Goal: Task Accomplishment & Management: Manage account settings

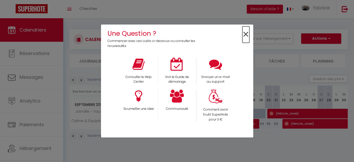
click at [248, 35] on span "×" at bounding box center [246, 34] width 7 height 16
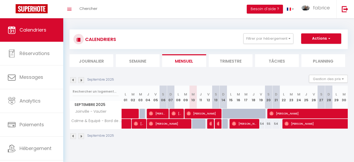
click at [326, 59] on li "Planning" at bounding box center [324, 60] width 44 height 13
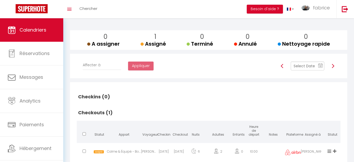
scroll to position [39, 0]
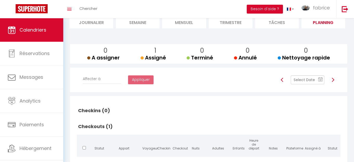
click at [313, 83] on input "text" at bounding box center [308, 79] width 34 height 9
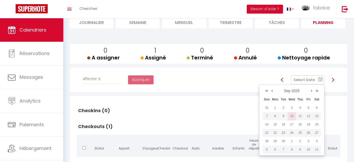
click at [292, 117] on td "10" at bounding box center [292, 116] width 8 height 8
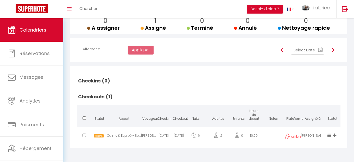
scroll to position [0, 0]
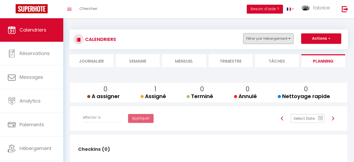
click at [276, 40] on button "Filtrer par hébergement" at bounding box center [269, 38] width 50 height 10
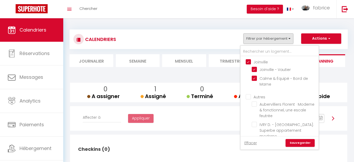
click at [247, 61] on input "Joinville" at bounding box center [285, 61] width 78 height 5
checkbox input "false"
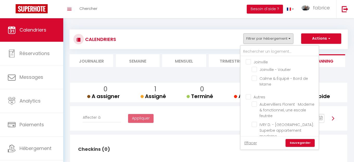
checkbox input "false"
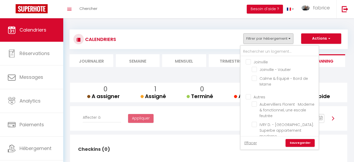
checkbox input "false"
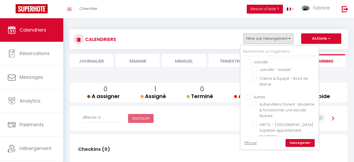
checkbox input "false"
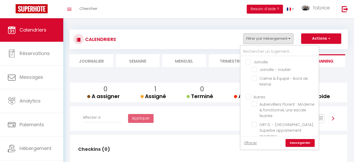
checkbox input "false"
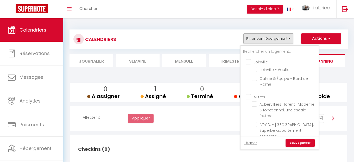
checkbox input "false"
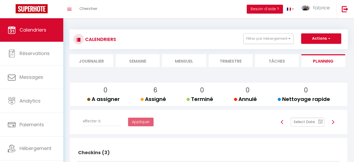
click at [310, 123] on input "text" at bounding box center [308, 121] width 34 height 9
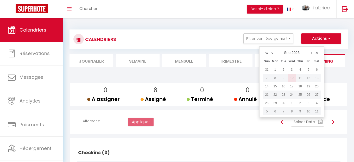
click at [292, 79] on td "10" at bounding box center [292, 78] width 8 height 8
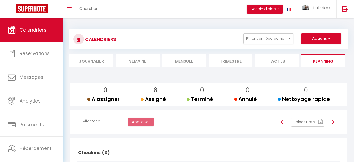
checkbox input "false"
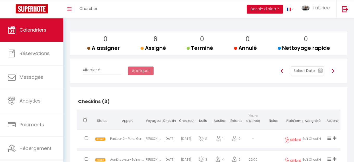
scroll to position [18, 0]
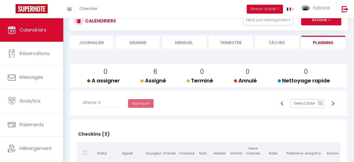
click at [332, 104] on img at bounding box center [333, 103] width 4 height 4
select select
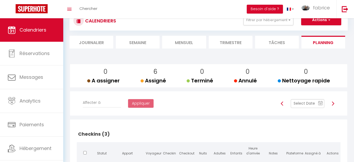
select select
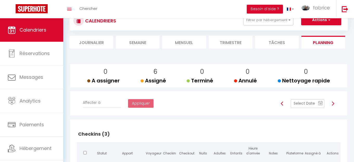
select select
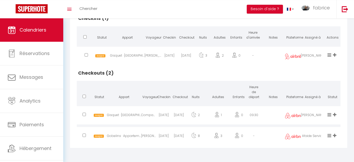
scroll to position [137, 0]
click at [132, 132] on div "Gobelins · Appartement au cœur des Gobelins" at bounding box center [124, 136] width 34 height 17
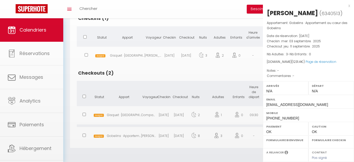
select select "0"
select select "1"
select select
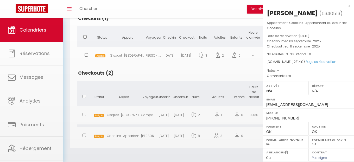
select select "12454"
select select "27465"
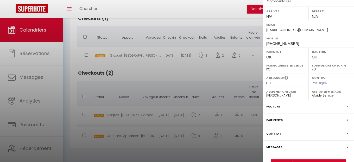
scroll to position [87, 0]
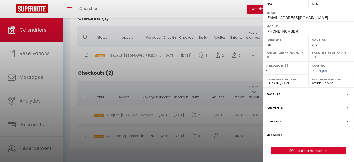
click at [278, 135] on label "Messages" at bounding box center [274, 134] width 16 height 5
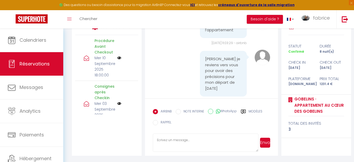
click at [120, 57] on img at bounding box center [119, 58] width 4 height 4
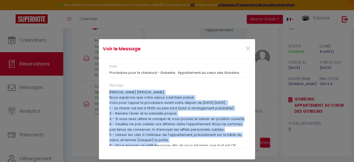
scroll to position [13, 0]
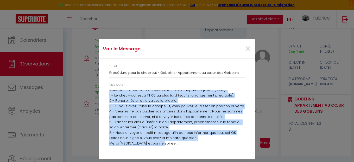
drag, startPoint x: 110, startPoint y: 93, endPoint x: 176, endPoint y: 152, distance: 88.2
click at [176, 146] on div "[PERSON_NAME] [PERSON_NAME], Nous espérons que votre séjour s'est bien passé. V…" at bounding box center [176, 118] width 135 height 56
copy div "[PERSON_NAME] [PERSON_NAME], Nous espérons que votre séjour s'est bien passé. V…"
click at [251, 52] on span "×" at bounding box center [248, 49] width 7 height 16
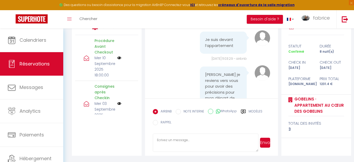
scroll to position [688, 0]
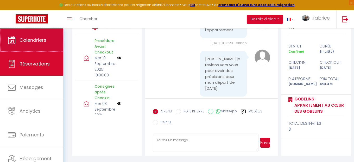
click at [42, 41] on span "Calendriers" at bounding box center [33, 40] width 27 height 7
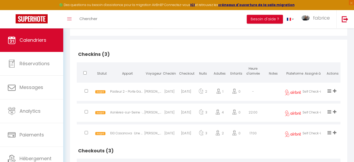
scroll to position [80, 0]
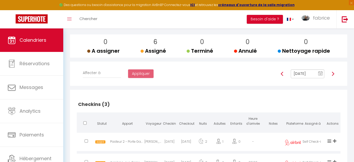
click at [332, 75] on img at bounding box center [333, 74] width 4 height 4
type input "[DATE]"
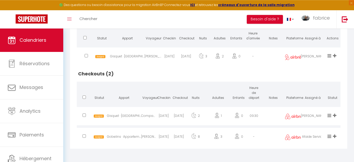
scroll to position [169, 0]
click at [147, 114] on div "Compagnie DCA" at bounding box center [148, 115] width 15 height 17
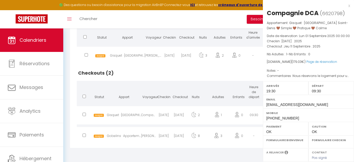
select select "1"
select select "0"
select select "1"
select select
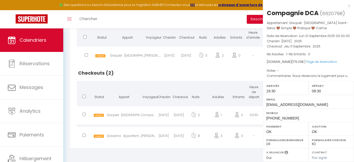
select select "6234"
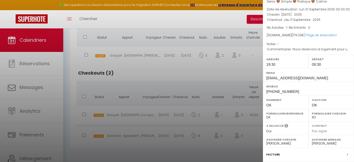
scroll to position [87, 0]
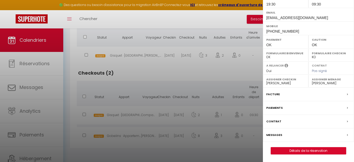
click at [276, 136] on label "Messages" at bounding box center [274, 134] width 16 height 5
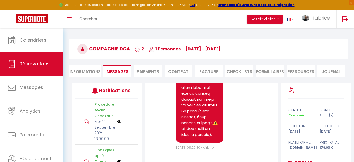
scroll to position [104, 0]
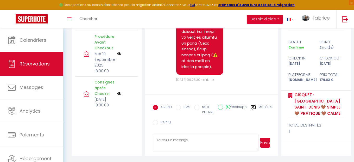
click at [118, 54] on img at bounding box center [119, 54] width 4 height 4
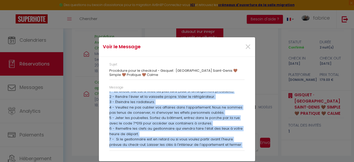
scroll to position [29, 0]
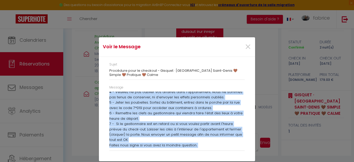
drag, startPoint x: 110, startPoint y: 93, endPoint x: 135, endPoint y: 153, distance: 65.3
click at [135, 148] on div "Bonsoir Compagnie, Voici pour rappel la procédure avant votre départ de [DATE] …" at bounding box center [176, 119] width 135 height 56
copy div "Bonsoir Compagnie, Voici pour rappel la procédure avant votre départ de [DATE] …"
click at [246, 47] on span "×" at bounding box center [248, 47] width 7 height 16
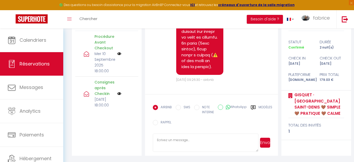
scroll to position [0, 0]
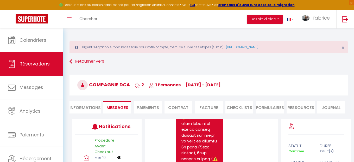
click at [89, 106] on li "Informations" at bounding box center [85, 107] width 31 height 13
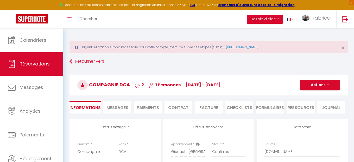
select select
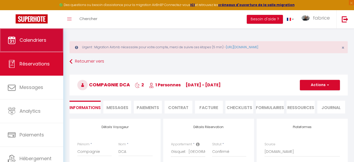
click at [32, 42] on span "Calendriers" at bounding box center [33, 40] width 27 height 7
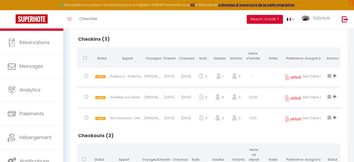
scroll to position [148, 0]
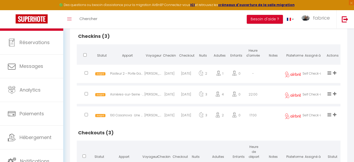
click at [144, 94] on div "Asnières-sur-Seine · Reflet avec Vue Panoramique" at bounding box center [127, 95] width 34 height 17
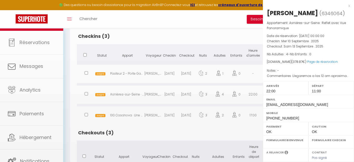
select select "1"
select select "0"
select select "1"
select select
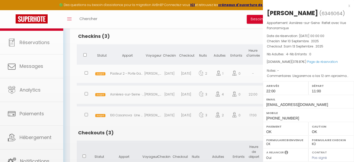
scroll to position [87, 0]
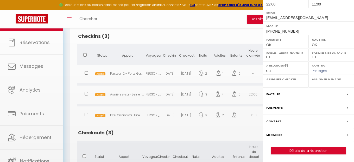
select select "10626"
select select "6234"
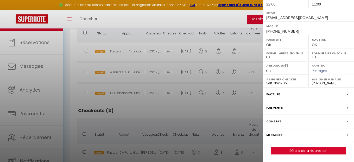
scroll to position [178, 0]
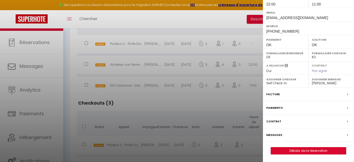
click at [277, 133] on label "Messages" at bounding box center [274, 134] width 16 height 5
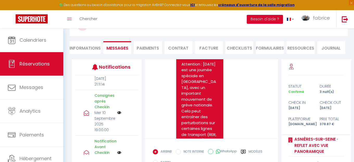
scroll to position [80, 0]
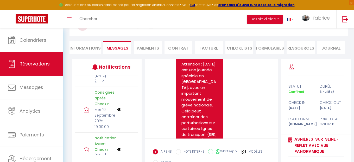
click at [120, 111] on img at bounding box center [119, 109] width 4 height 4
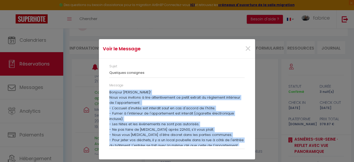
scroll to position [50, 0]
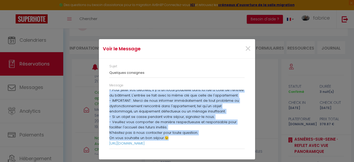
drag, startPoint x: 110, startPoint y: 93, endPoint x: 166, endPoint y: 140, distance: 73.2
click at [166, 140] on div "Bonjour [PERSON_NAME]! Nous vous invitons à lire attentivement ce petit extrait…" at bounding box center [176, 118] width 135 height 56
copy div "Loremip Dolor! Sita cons adipisci e sedd eiusmodtempor in utlab etdolor ma aliq…"
click at [248, 49] on span "×" at bounding box center [248, 49] width 7 height 16
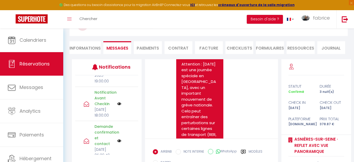
scroll to position [133, 0]
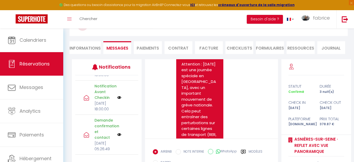
click at [118, 100] on img at bounding box center [119, 97] width 4 height 4
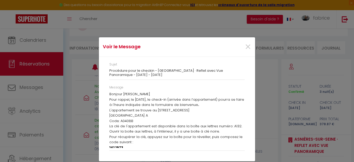
click at [123, 113] on p "L'appartement se trouve au [STREET_ADDRESS]" at bounding box center [176, 110] width 135 height 5
click at [115, 84] on div "Sujet Procédure pour le checkin - [GEOGRAPHIC_DATA] · Reflet avec Vue Panoramiq…" at bounding box center [177, 73] width 142 height 23
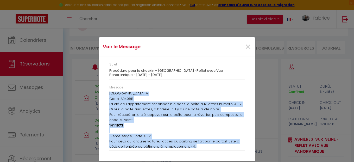
scroll to position [45, 0]
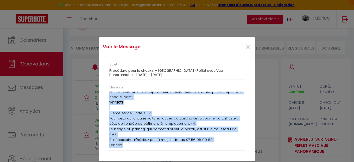
drag, startPoint x: 110, startPoint y: 110, endPoint x: 119, endPoint y: 155, distance: 45.5
click at [119, 148] on div "Bonjour [PERSON_NAME] Pour rappel, le [DATE], le check-in (arrivée dans l’appar…" at bounding box center [176, 119] width 135 height 56
copy div "L'appartement se trouve au [STREET_ADDRESS] Central Parc Hall A Code: A0408B La…"
